Goal: Information Seeking & Learning: Find specific fact

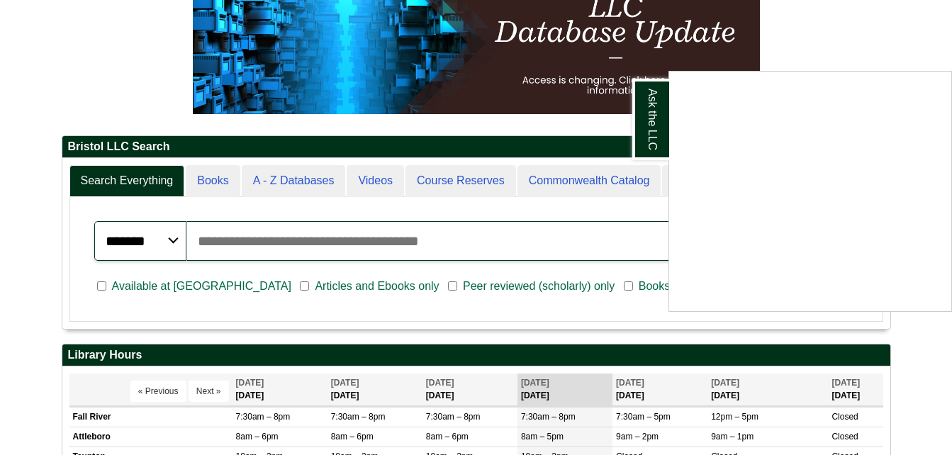
click at [395, 246] on div "Ask the LLC" at bounding box center [476, 227] width 952 height 455
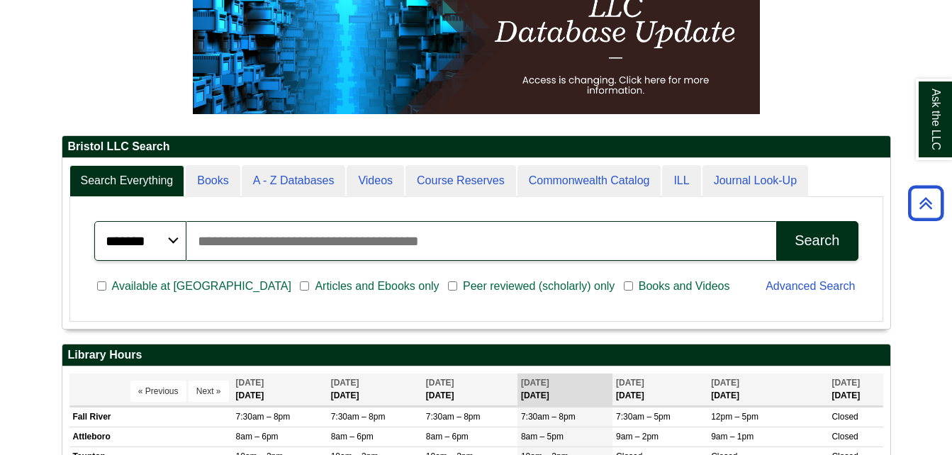
click at [396, 246] on input "Search articles, books, journals & more" at bounding box center [482, 241] width 591 height 40
click at [806, 281] on link "Advanced Search" at bounding box center [810, 286] width 89 height 12
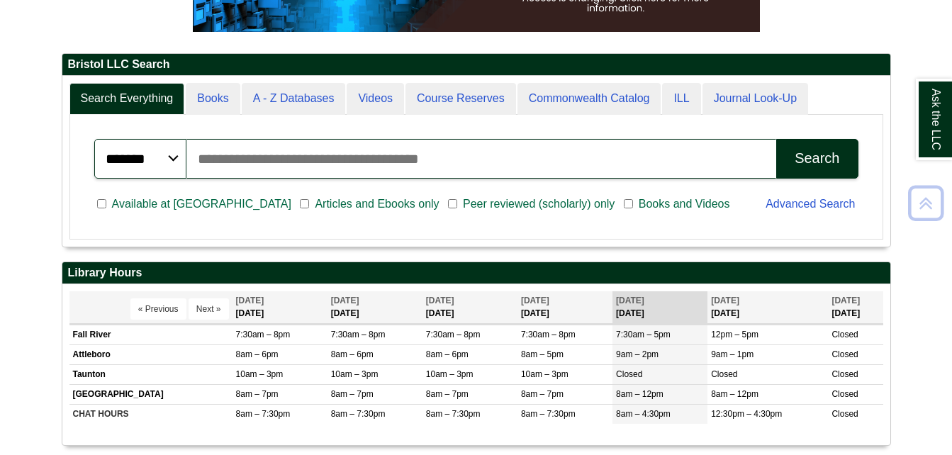
scroll to position [304, 0]
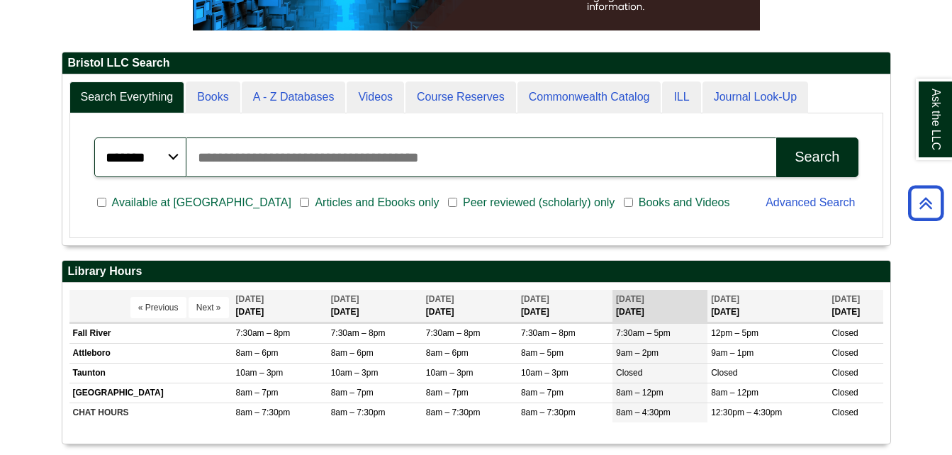
click at [791, 211] on div "Advanced Search" at bounding box center [811, 204] width 109 height 37
click at [784, 203] on link "Advanced Search" at bounding box center [810, 202] width 89 height 12
click at [827, 203] on link "Advanced Search" at bounding box center [810, 202] width 89 height 12
click at [483, 163] on input "Search articles, books, journals & more" at bounding box center [482, 158] width 591 height 40
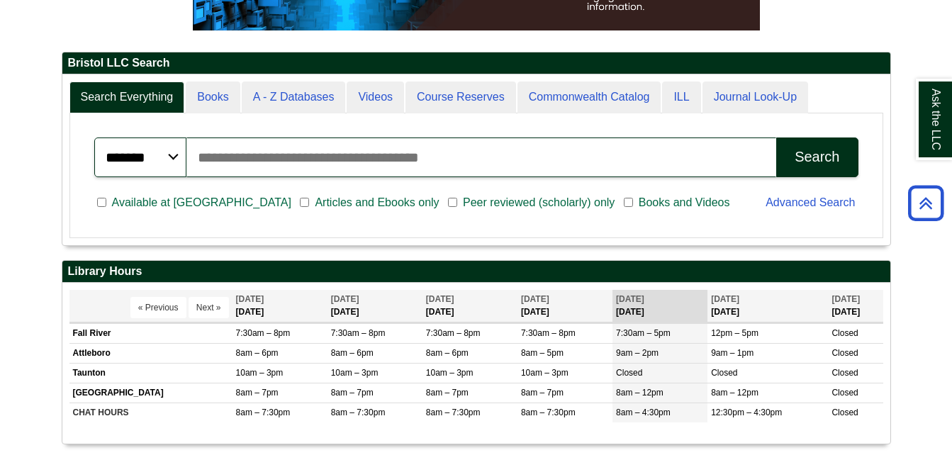
type input "**********"
click at [803, 143] on button "Search" at bounding box center [818, 158] width 82 height 40
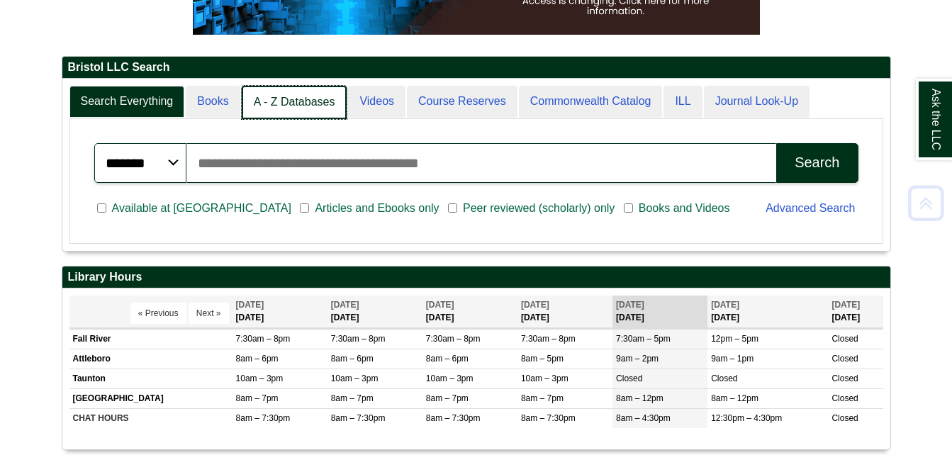
scroll to position [300, 0]
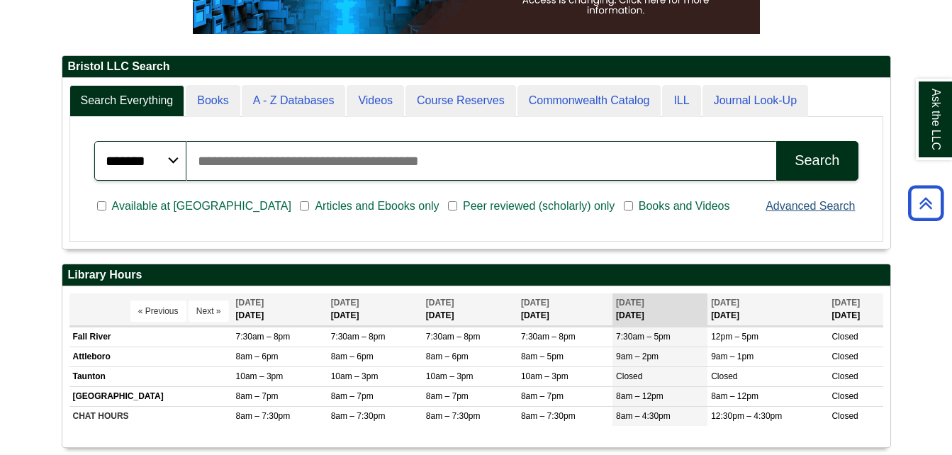
click at [785, 209] on link "Advanced Search" at bounding box center [810, 206] width 89 height 12
click at [635, 155] on input "Search articles, books, journals & more" at bounding box center [482, 161] width 591 height 40
click at [817, 204] on link "Advanced Search" at bounding box center [810, 206] width 89 height 12
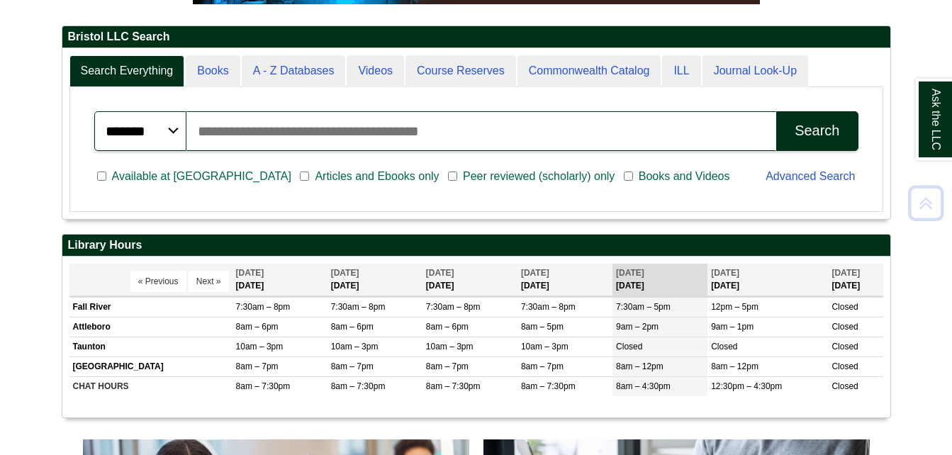
scroll to position [171, 828]
click at [804, 179] on link "Advanced Search" at bounding box center [810, 176] width 89 height 12
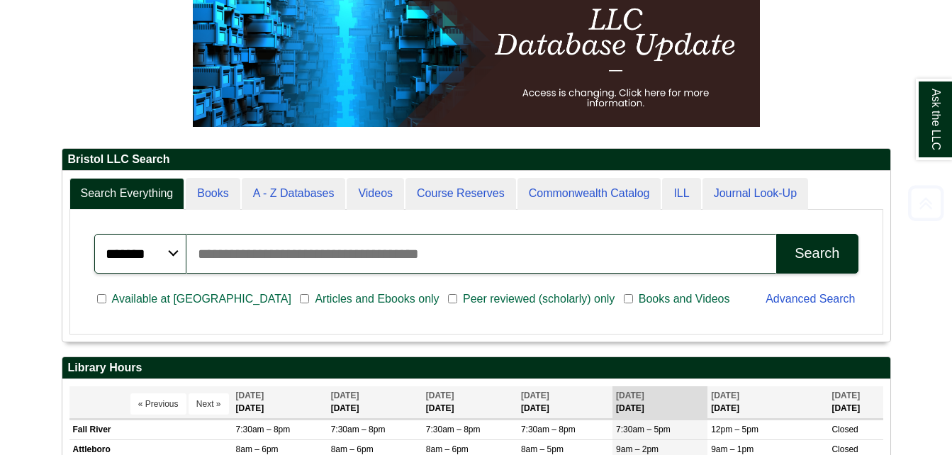
scroll to position [208, 0]
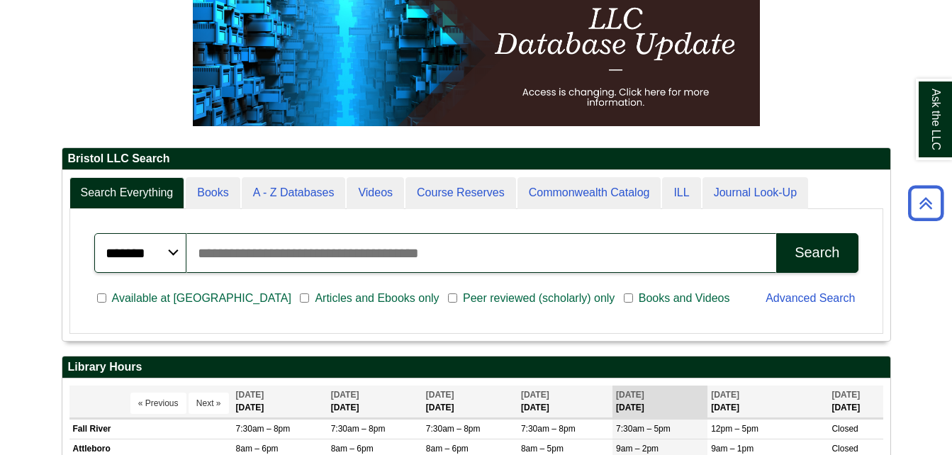
click at [787, 307] on div "Advanced Search" at bounding box center [811, 300] width 109 height 37
click at [787, 301] on link "Advanced Search" at bounding box center [810, 298] width 89 height 12
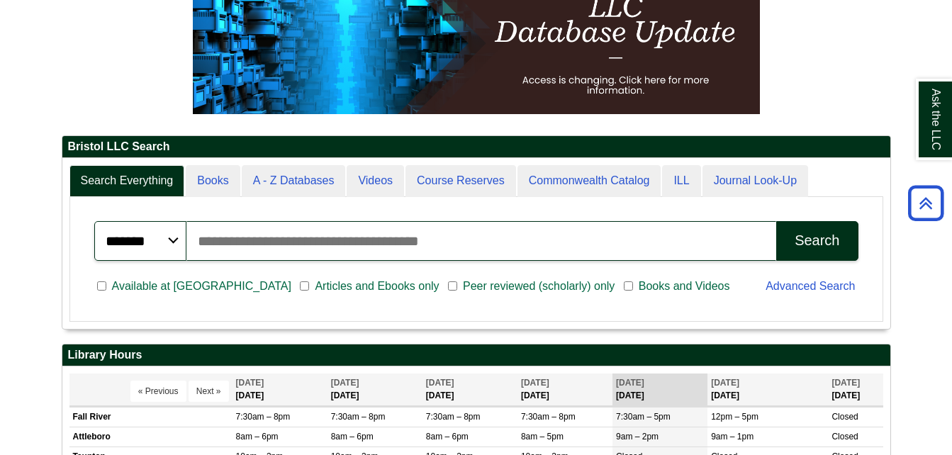
scroll to position [171, 828]
click at [377, 247] on input "Search articles, books, journals & more" at bounding box center [482, 241] width 591 height 40
type input "**********"
click at [777, 221] on button "Search" at bounding box center [818, 241] width 82 height 40
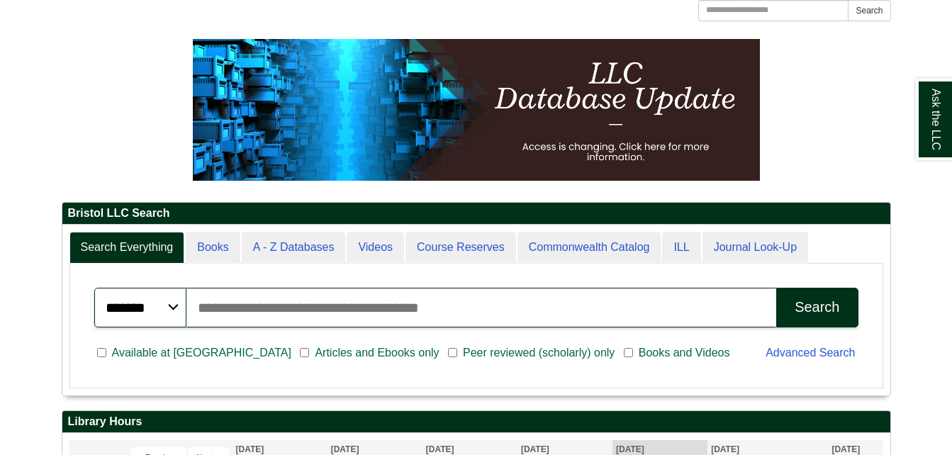
scroll to position [157, 0]
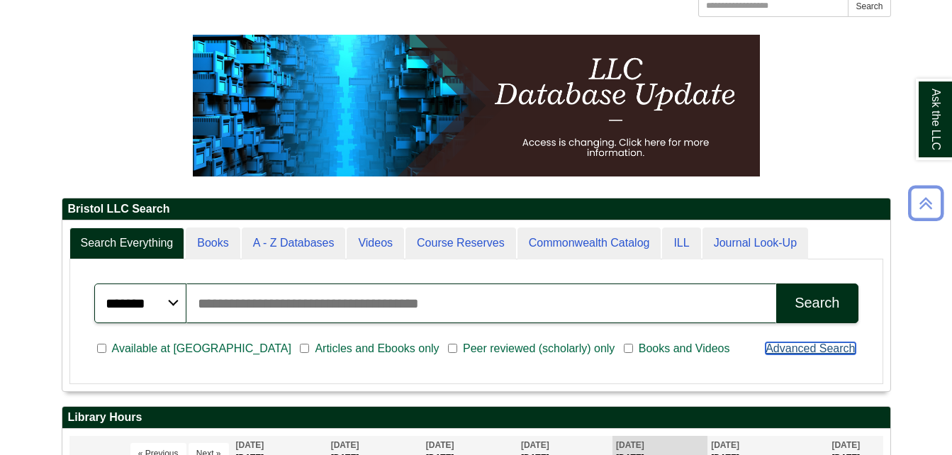
click at [819, 347] on link "Advanced Search" at bounding box center [810, 349] width 89 height 12
